Goal: Download file/media

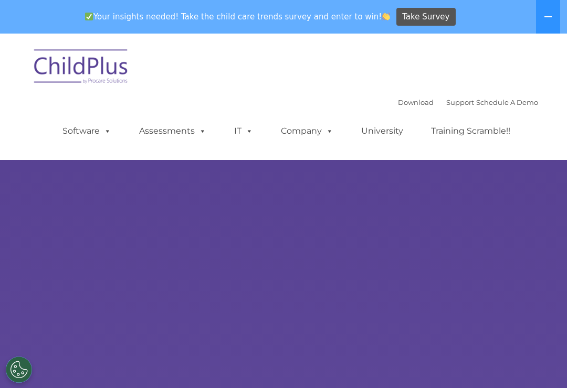
select select "MEDIUM"
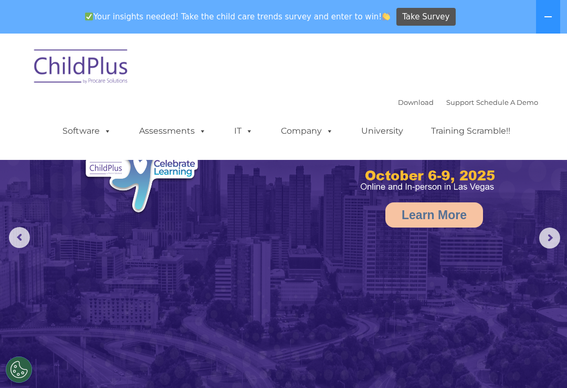
click at [94, 65] on img at bounding box center [81, 68] width 105 height 52
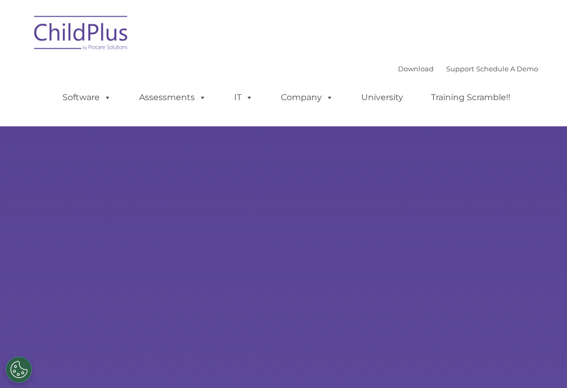
type input ""
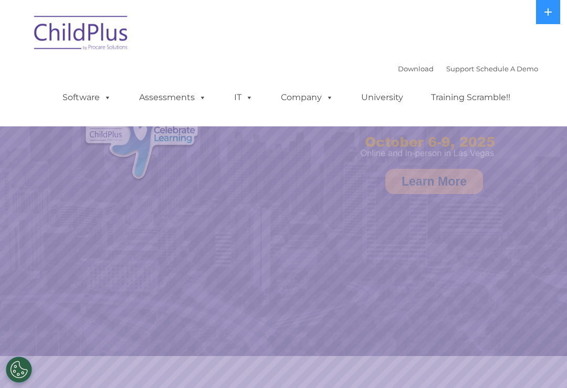
select select "MEDIUM"
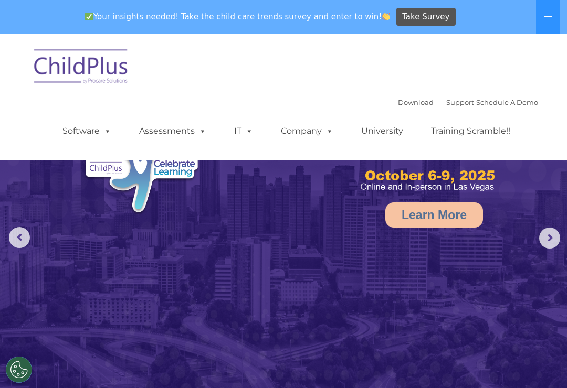
click at [560, 15] on button at bounding box center [548, 17] width 24 height 34
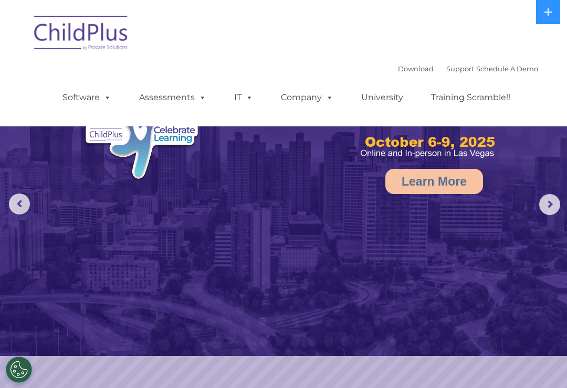
click at [544, 12] on icon at bounding box center [548, 12] width 8 height 8
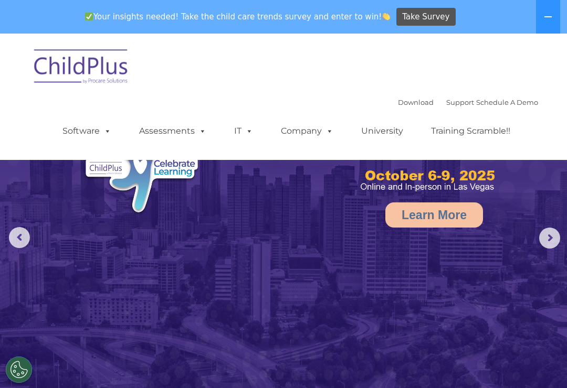
click at [548, 15] on icon at bounding box center [548, 17] width 8 height 8
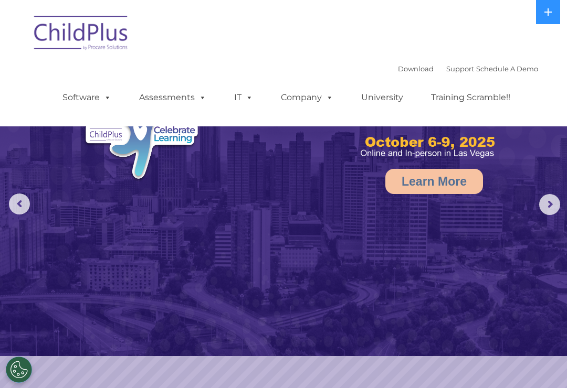
click at [409, 71] on link "Download" at bounding box center [416, 69] width 36 height 8
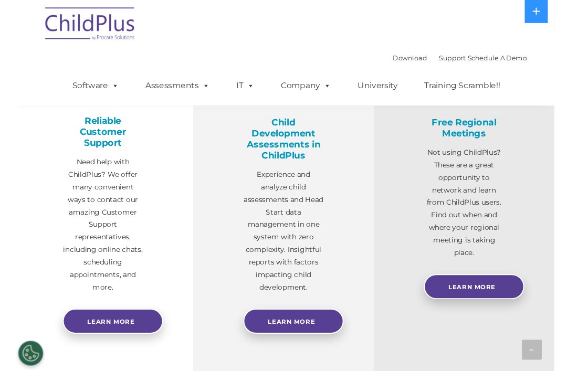
scroll to position [398, 0]
